Goal: Task Accomplishment & Management: Manage account settings

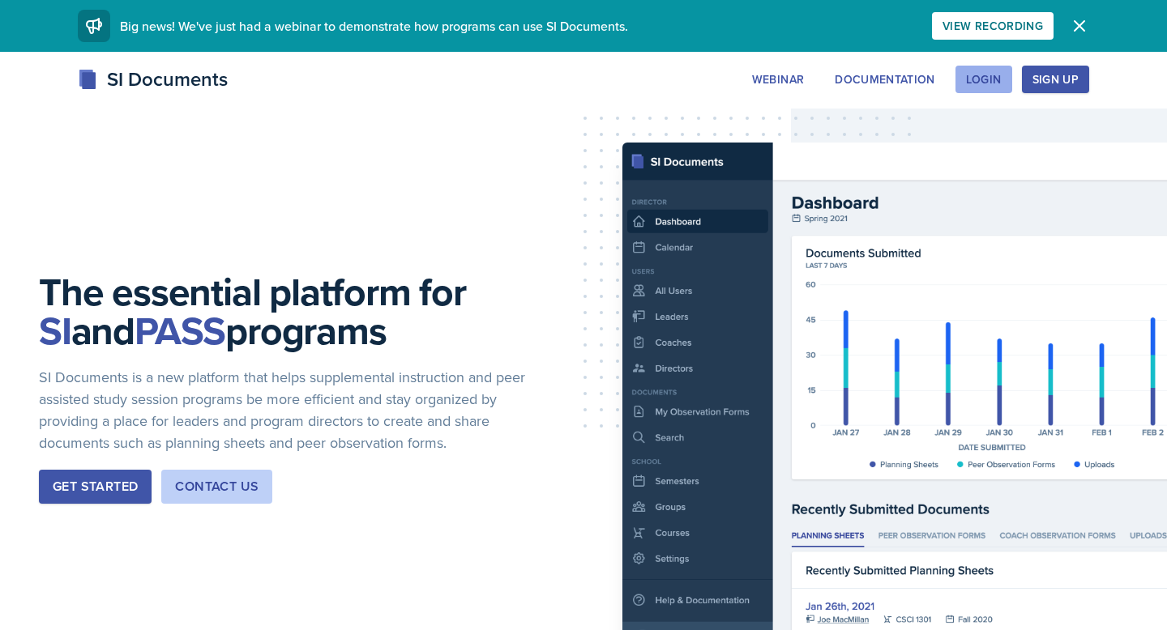
click at [968, 82] on div "Login" at bounding box center [984, 79] width 36 height 13
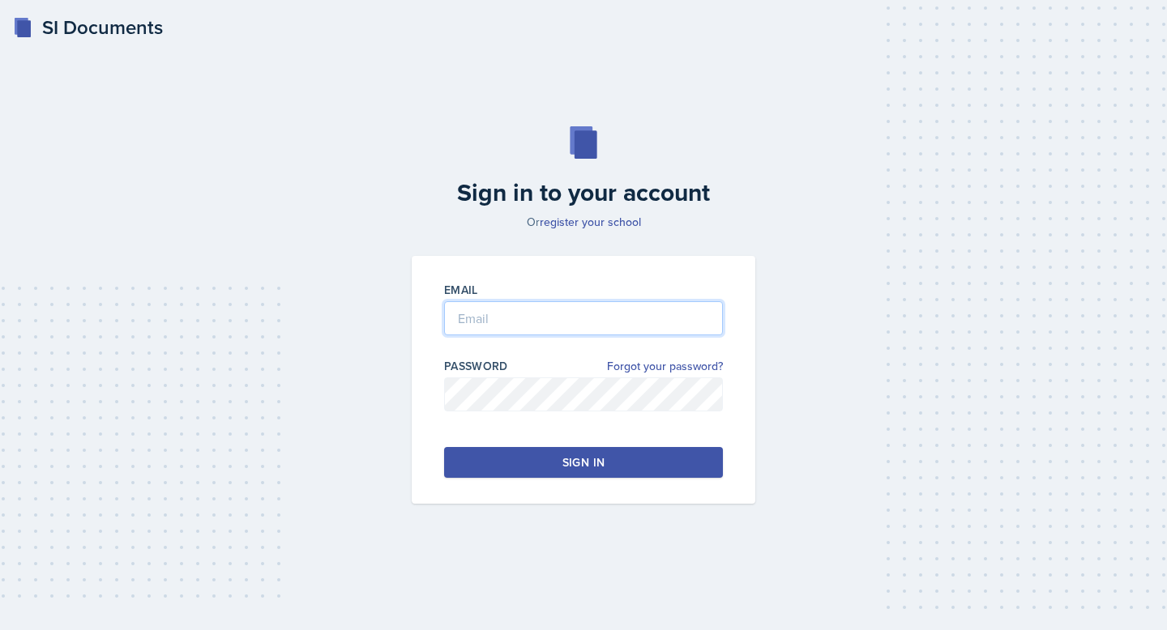
click at [643, 306] on input "email" at bounding box center [583, 318] width 279 height 34
type input "[EMAIL_ADDRESS][DOMAIN_NAME]"
click at [468, 472] on button "Sign in" at bounding box center [583, 462] width 279 height 31
click at [500, 460] on button "Sign in" at bounding box center [583, 462] width 279 height 31
click at [600, 466] on div "Sign in" at bounding box center [583, 463] width 42 height 16
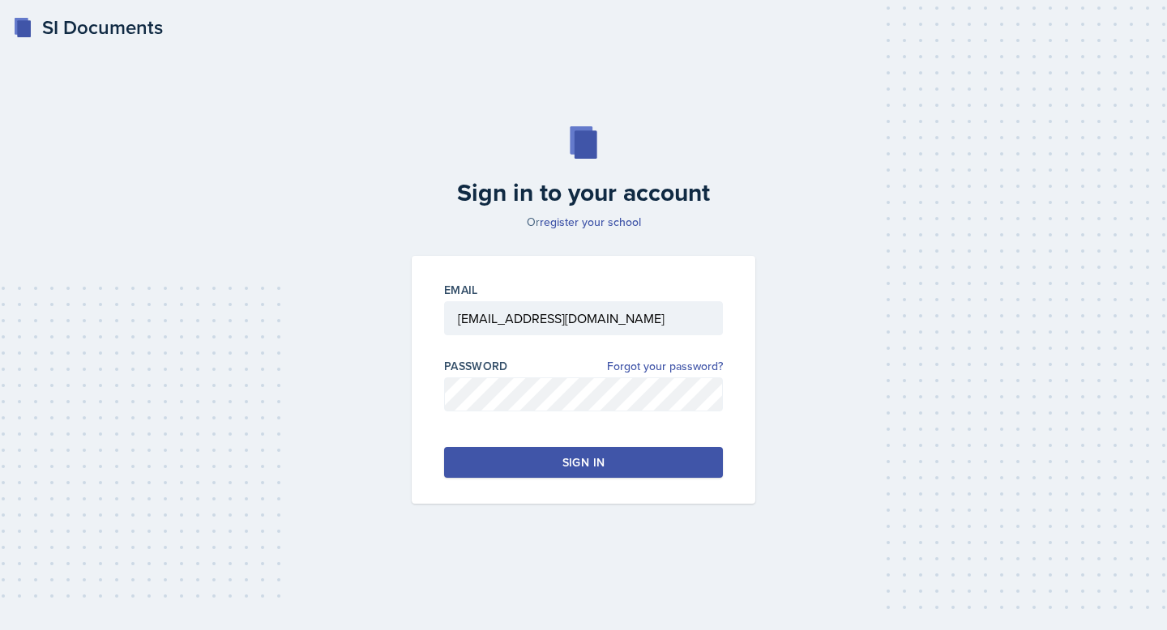
click at [473, 457] on button "Sign in" at bounding box center [583, 462] width 279 height 31
click at [627, 365] on link "Forgot your password?" at bounding box center [665, 366] width 116 height 17
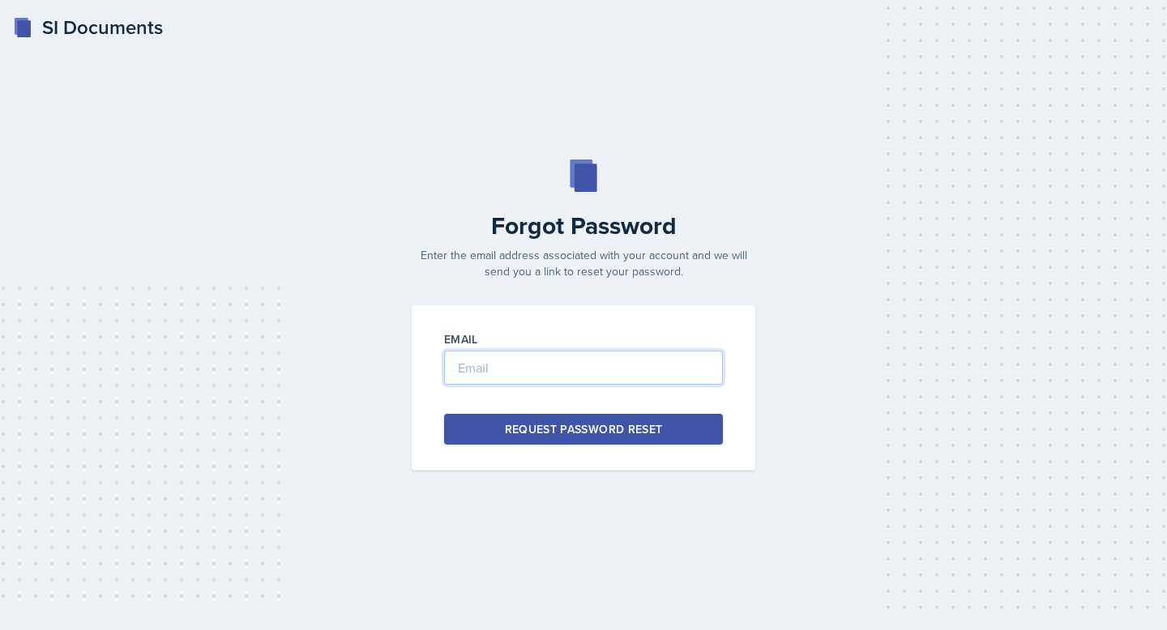
click at [627, 365] on input "email" at bounding box center [583, 368] width 279 height 34
type input "[EMAIL_ADDRESS][DOMAIN_NAME]"
click at [620, 420] on button "Request Password Reset" at bounding box center [583, 429] width 279 height 31
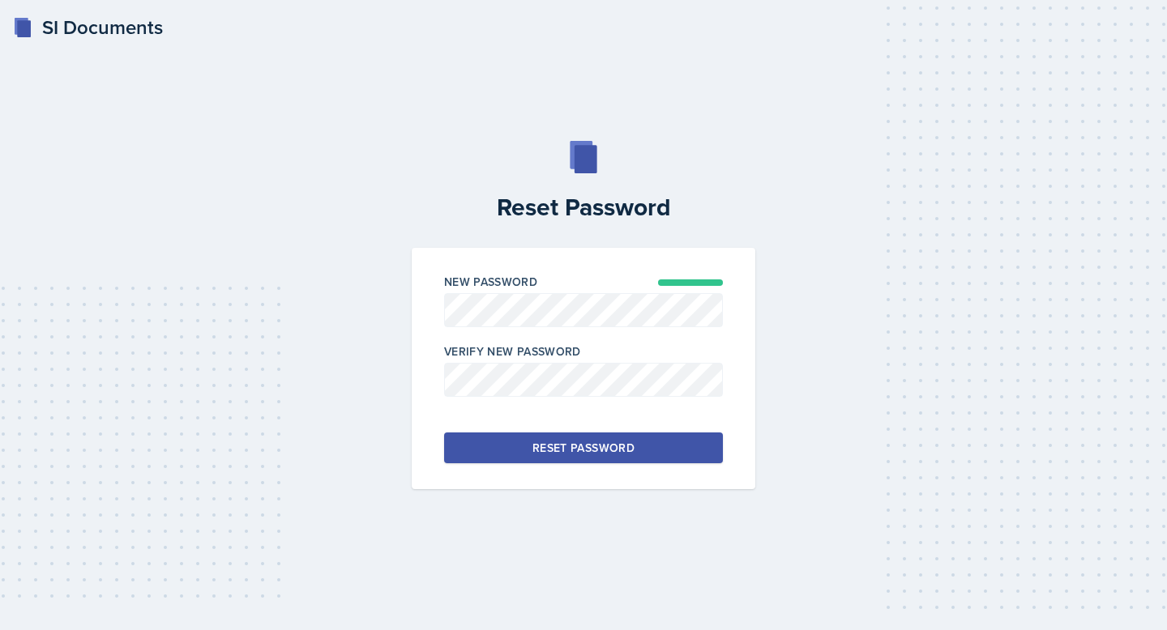
click at [399, 412] on div "Reset Password New Password Verify New Password Reset Password" at bounding box center [583, 315] width 1115 height 348
click at [511, 446] on button "Reset Password" at bounding box center [583, 448] width 279 height 31
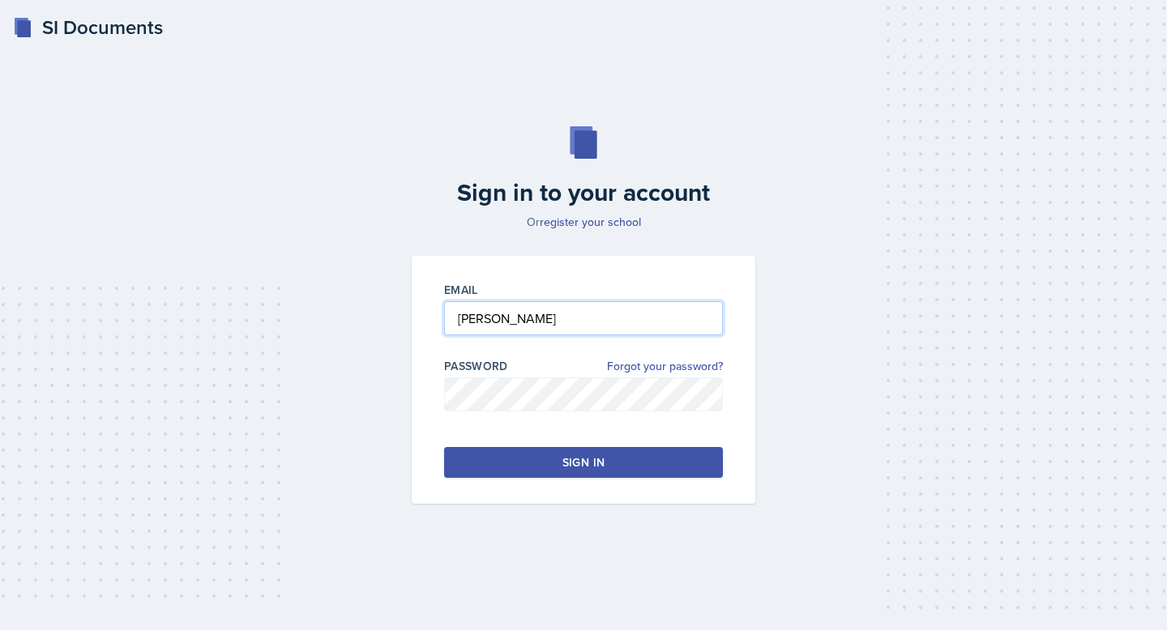
type input "[EMAIL_ADDRESS][DOMAIN_NAME]"
click at [615, 459] on button "Sign in" at bounding box center [583, 462] width 279 height 31
